Goal: Information Seeking & Learning: Compare options

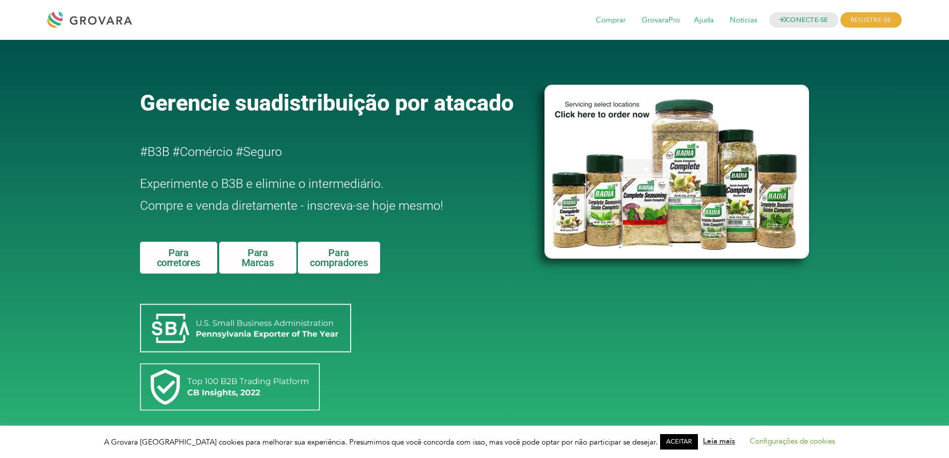
click at [781, 37] on div "CONECTE-SE REGISTRE-SE Eu sou um comprador Eu sou uma marca Comprar GrovaraPro" at bounding box center [474, 20] width 949 height 40
click at [787, 25] on link "CONECTE-SE" at bounding box center [803, 19] width 69 height 15
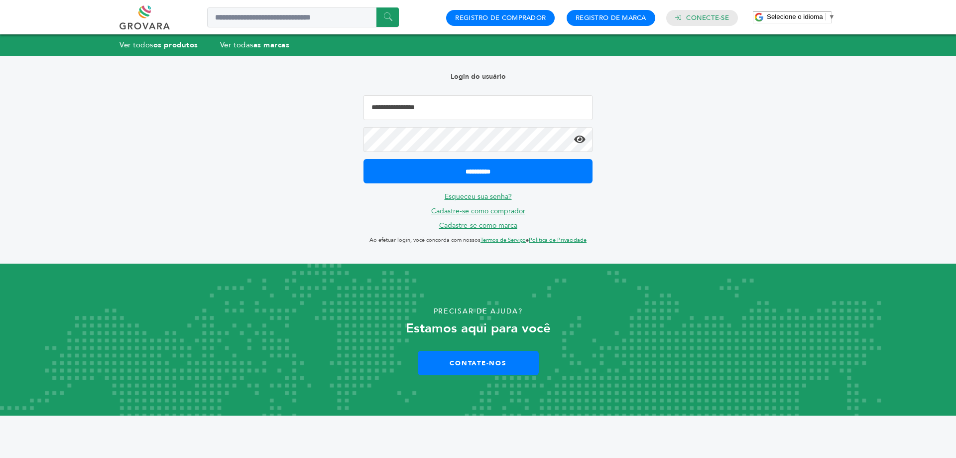
click at [518, 113] on input "Endereço de email" at bounding box center [478, 107] width 229 height 25
type input "**********"
click at [364, 159] on input "**********" at bounding box center [478, 171] width 229 height 24
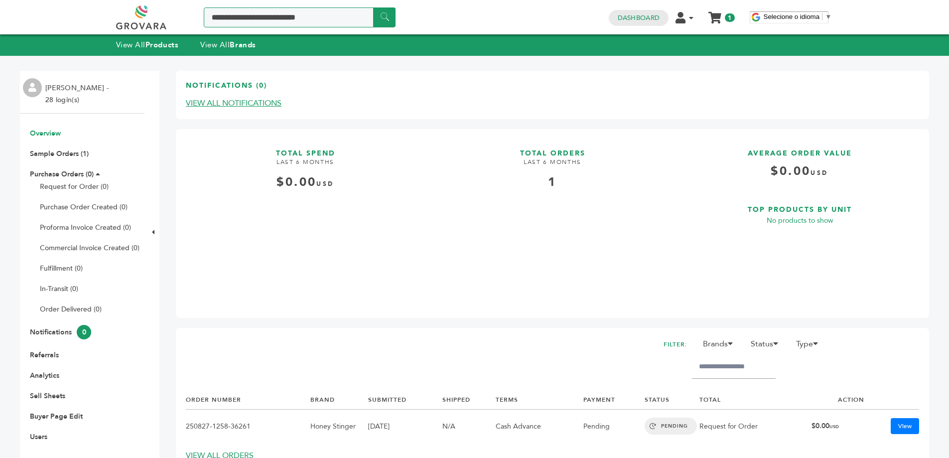
click at [212, 13] on input "Search a product or brand..." at bounding box center [300, 17] width 192 height 20
type input "**********"
click at [380, 22] on input "******" at bounding box center [384, 16] width 22 height 19
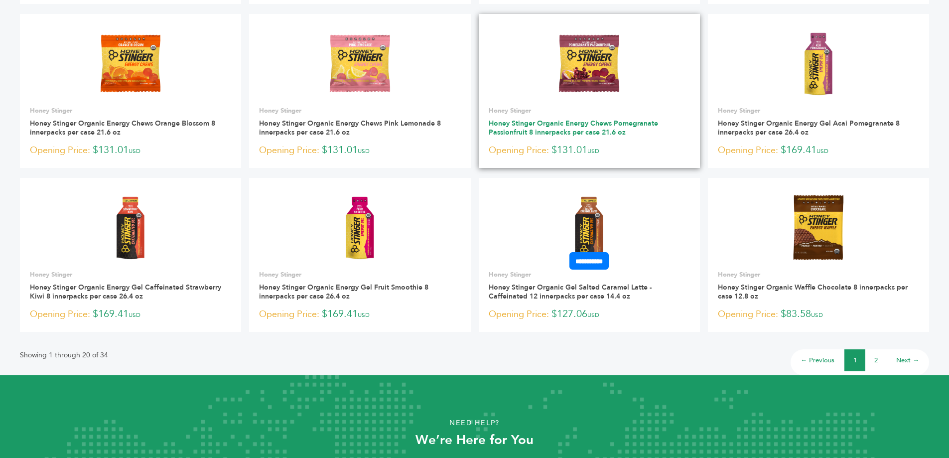
scroll to position [598, 0]
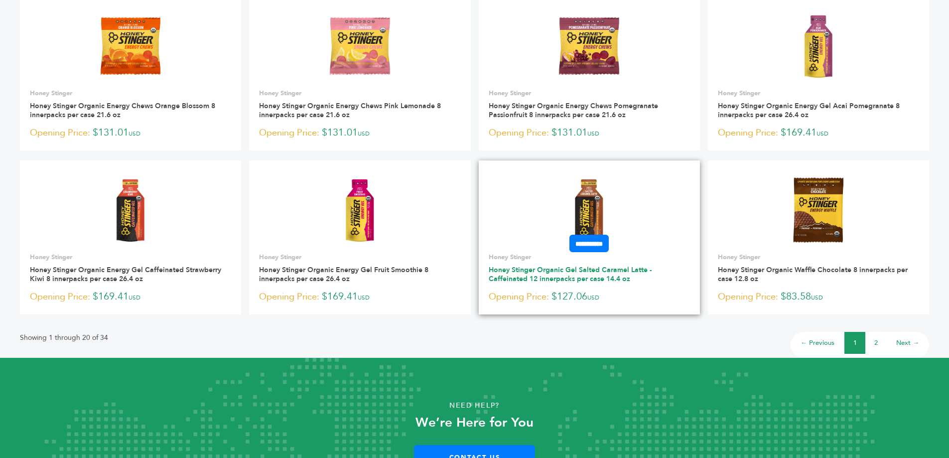
click at [547, 277] on link "Honey Stinger Organic Gel Salted Caramel Latte - Caffeinated 12 innerpacks per …" at bounding box center [570, 274] width 163 height 18
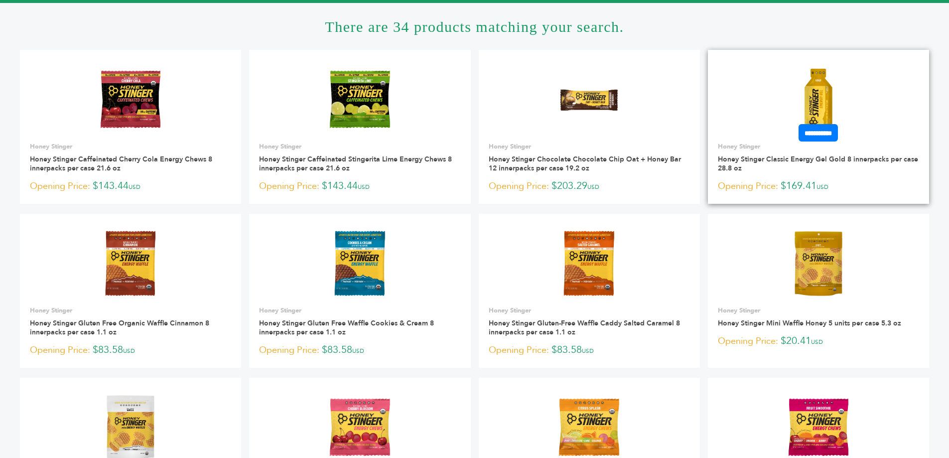
scroll to position [50, 0]
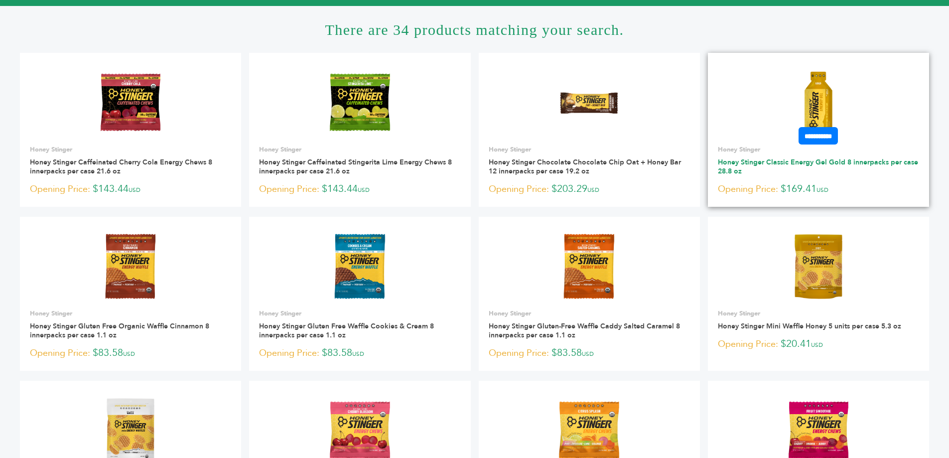
click at [785, 164] on link "Honey Stinger Classic Energy Gel Gold 8 innerpacks per case 28.8 oz" at bounding box center [818, 166] width 200 height 18
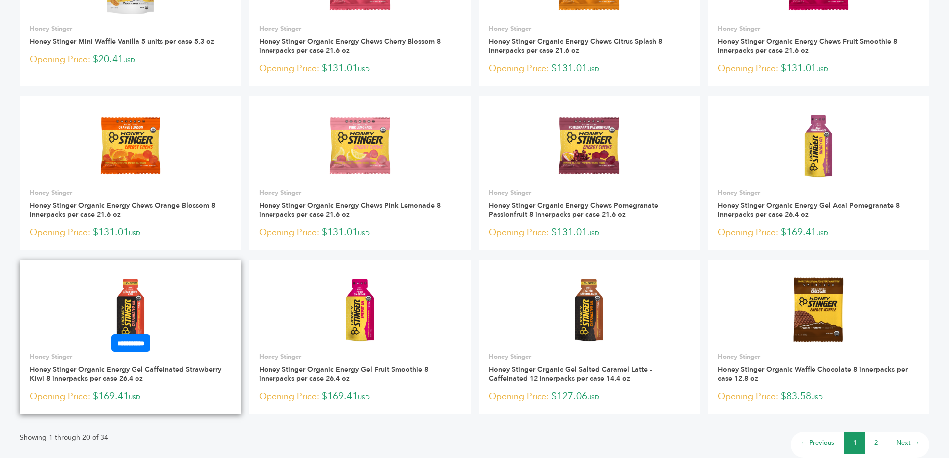
scroll to position [598, 0]
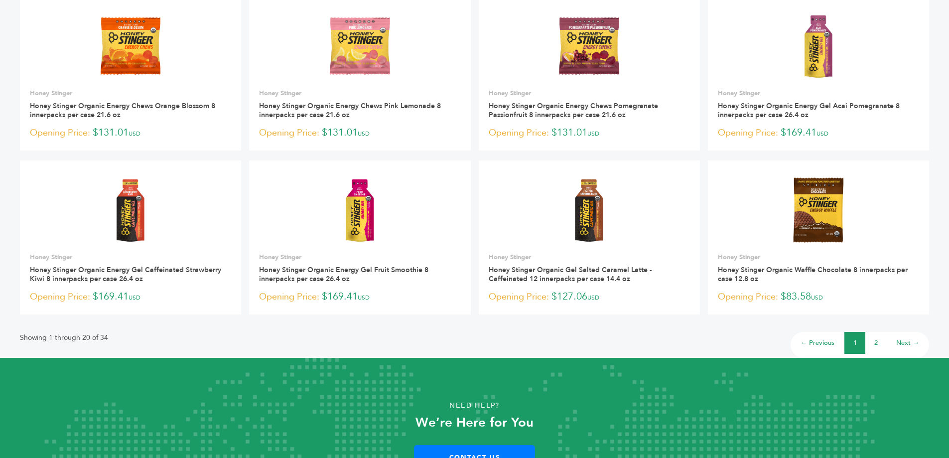
click at [877, 344] on link "2" at bounding box center [875, 342] width 3 height 9
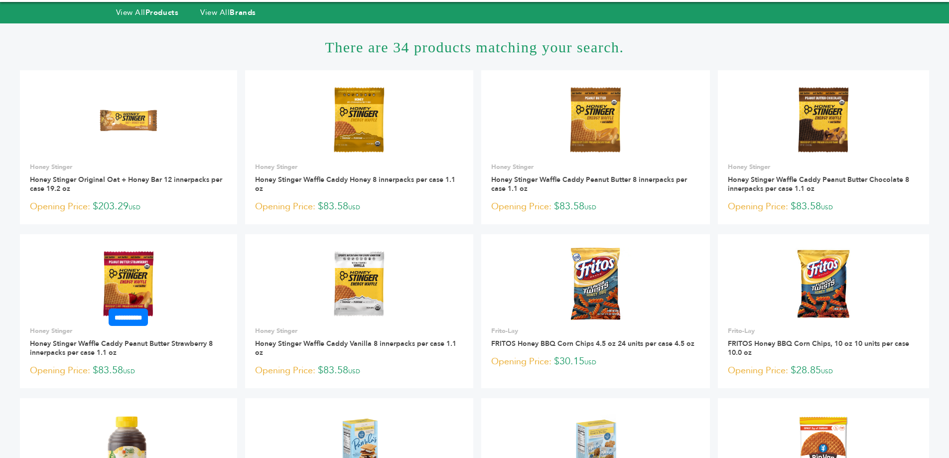
scroll to position [50, 0]
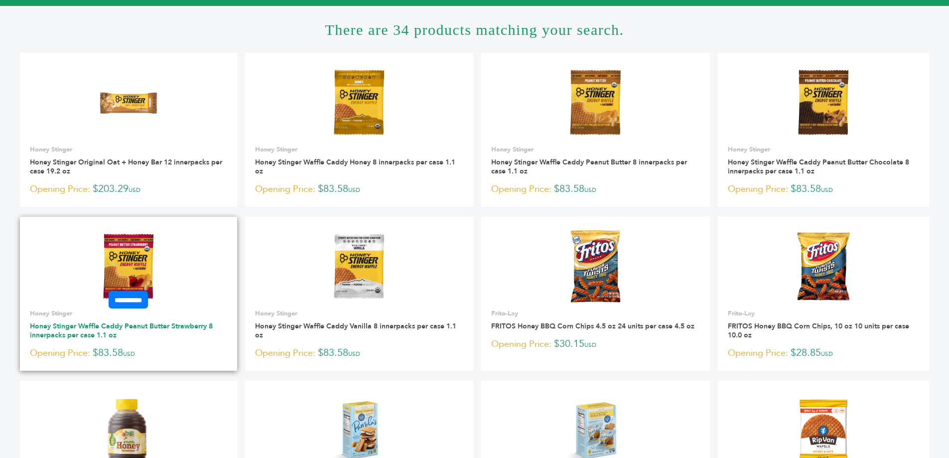
click at [89, 327] on link "Honey Stinger Waffle Caddy Peanut Butter Strawberry 8 innerpacks per case 1.1 oz" at bounding box center [121, 330] width 183 height 18
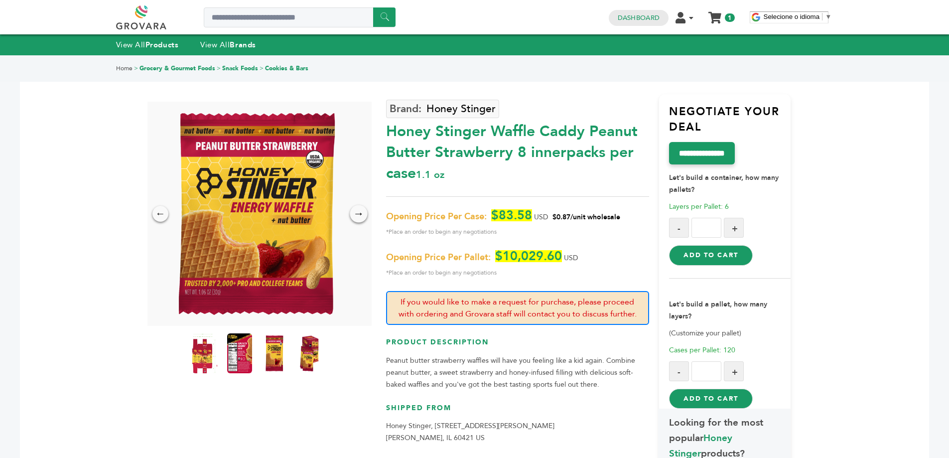
click at [360, 215] on div "→" at bounding box center [358, 213] width 17 height 17
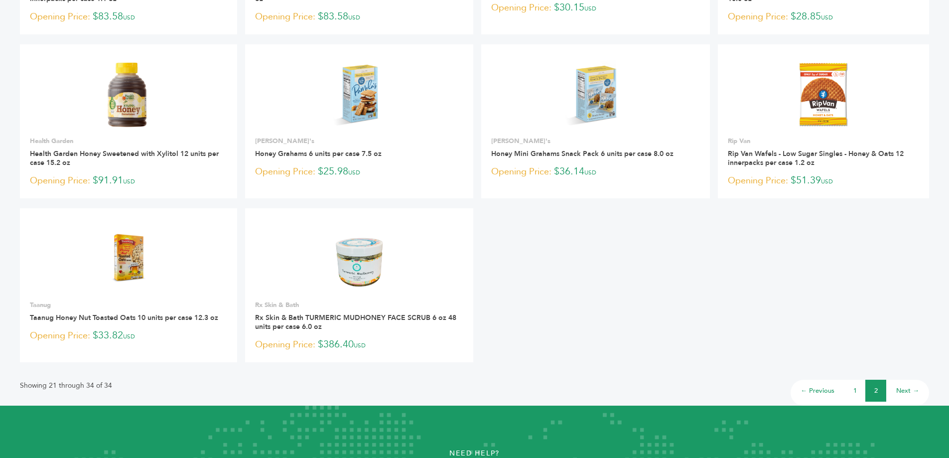
scroll to position [448, 0]
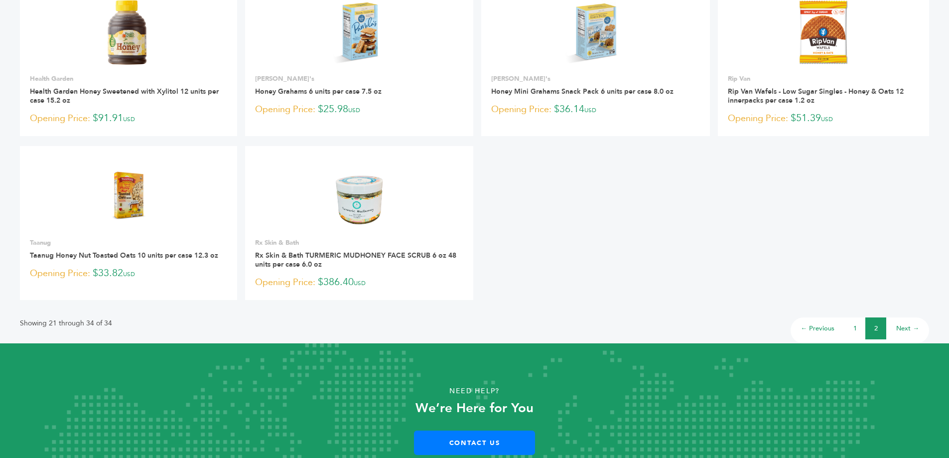
click at [855, 328] on link "1" at bounding box center [854, 328] width 3 height 9
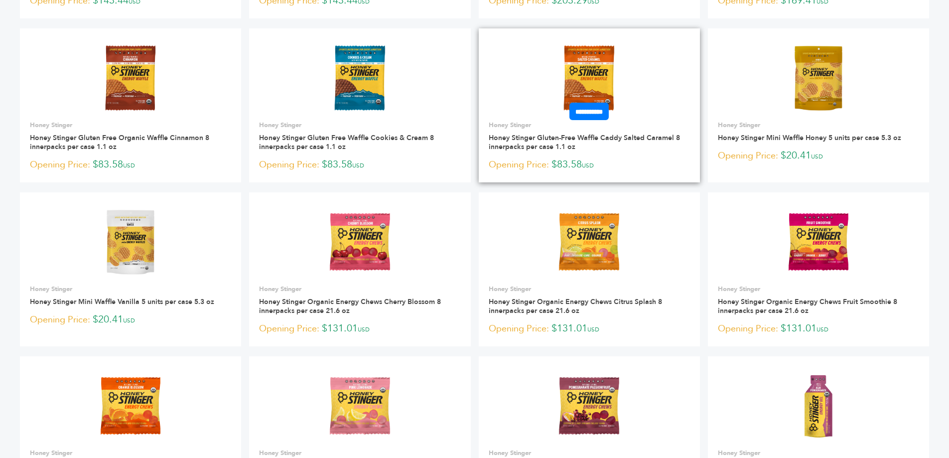
scroll to position [201, 0]
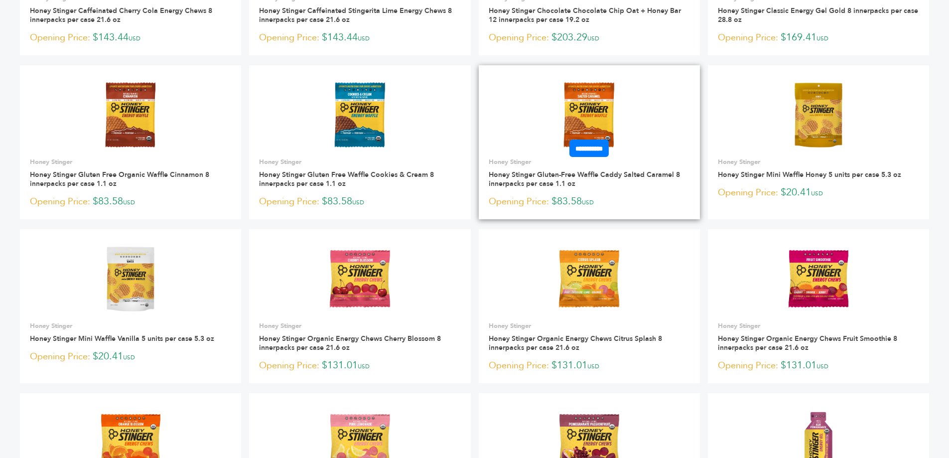
click at [611, 167] on div "**********" at bounding box center [589, 183] width 221 height 52
click at [611, 173] on link "Honey Stinger Gluten-Free Waffle Caddy Salted Caramel 8 innerpacks per case 1.1…" at bounding box center [584, 179] width 191 height 18
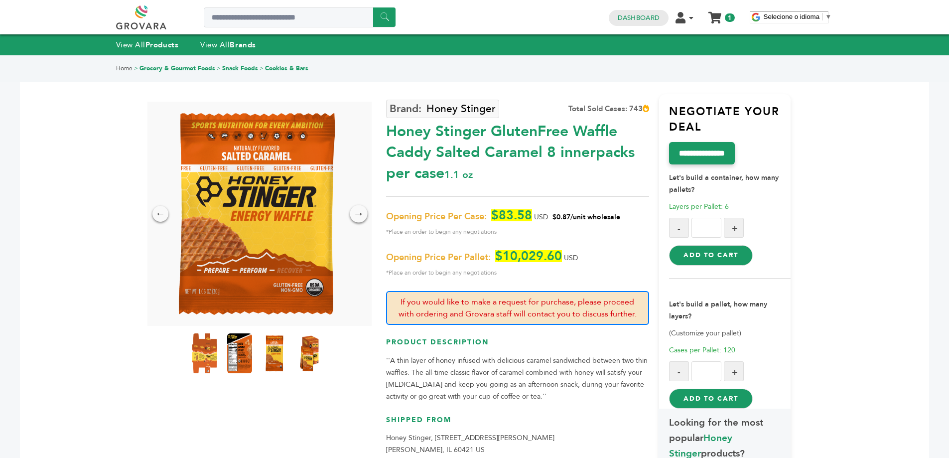
click at [355, 214] on div "→" at bounding box center [358, 213] width 17 height 17
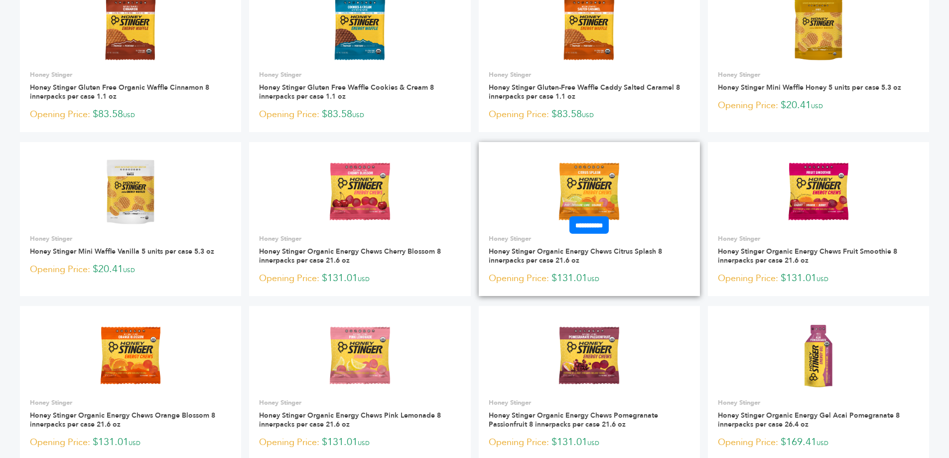
scroll to position [151, 0]
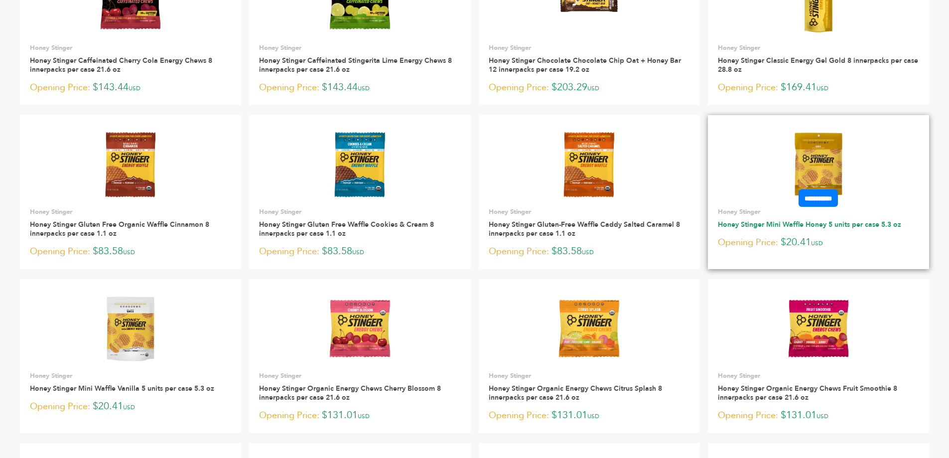
click at [822, 227] on link "Honey Stinger Mini Waffle Honey 5 units per case 5.3 oz" at bounding box center [809, 224] width 183 height 9
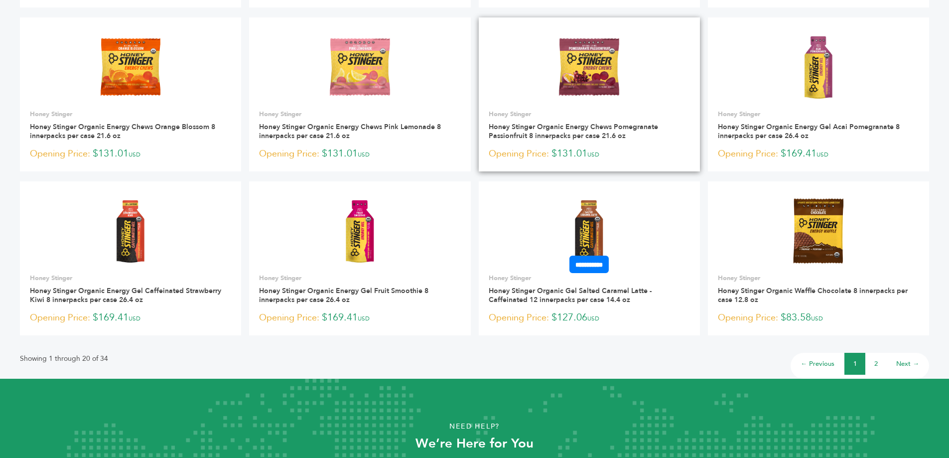
scroll to position [649, 0]
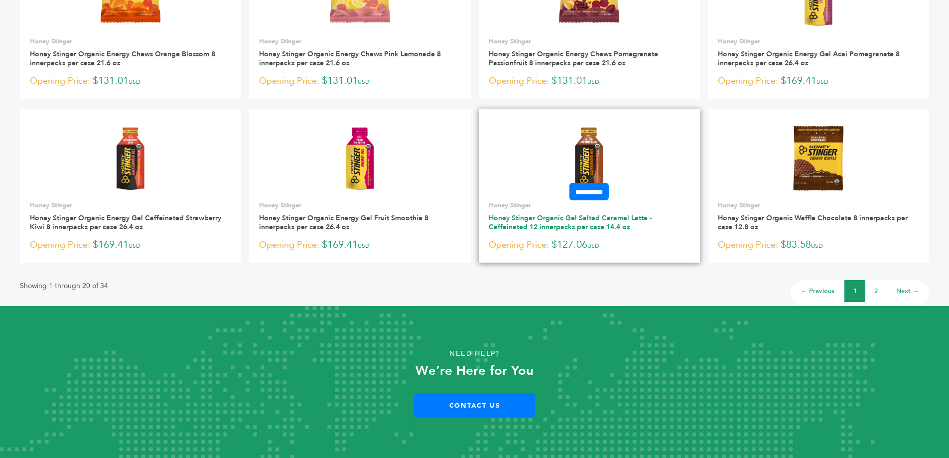
click at [548, 223] on link "Honey Stinger Organic Gel Salted Caramel Latte - Caffeinated 12 innerpacks per …" at bounding box center [570, 222] width 163 height 18
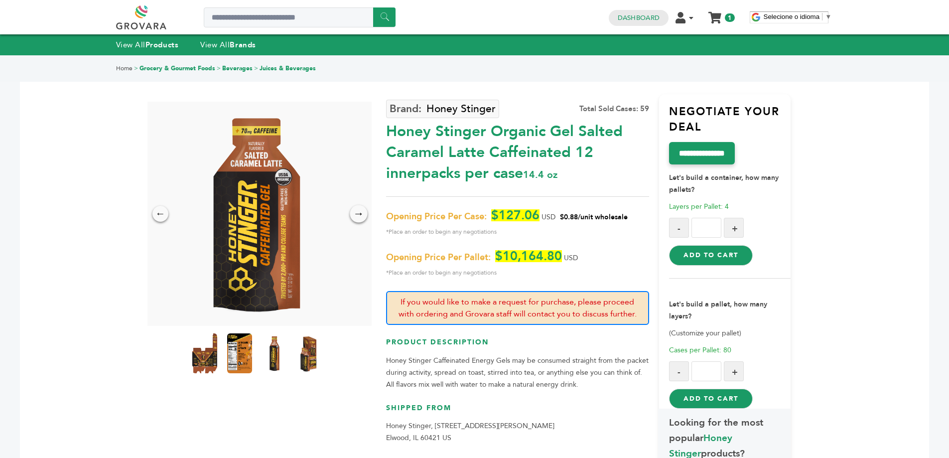
click at [360, 216] on div "→" at bounding box center [358, 213] width 17 height 17
